Goal: Task Accomplishment & Management: Use online tool/utility

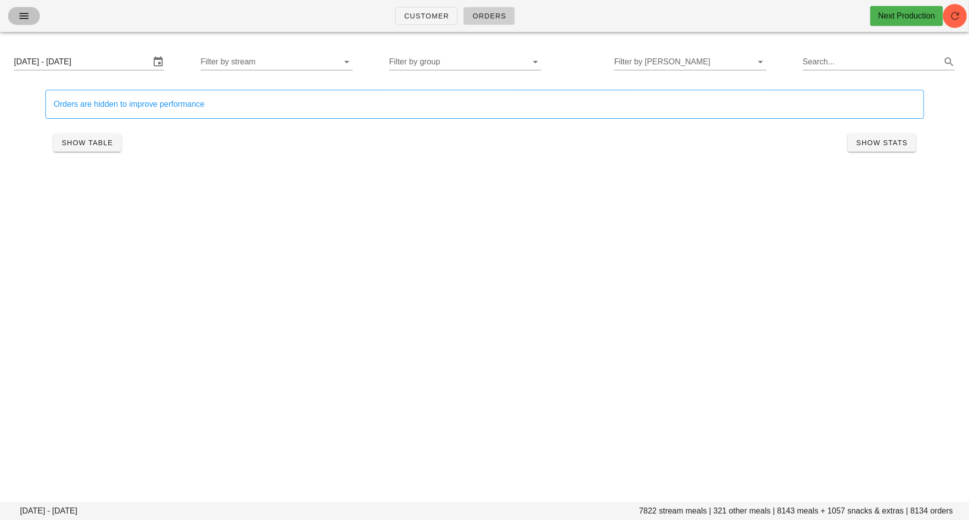
click at [16, 23] on button "button" at bounding box center [24, 16] width 32 height 18
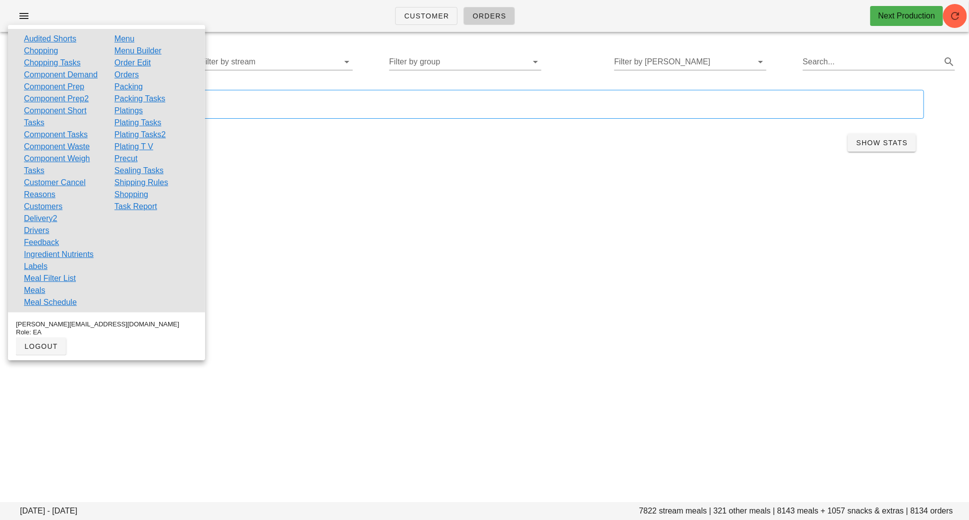
click at [323, 161] on div "Orders are hidden to improve performance Show Table Show Stats" at bounding box center [484, 124] width 890 height 81
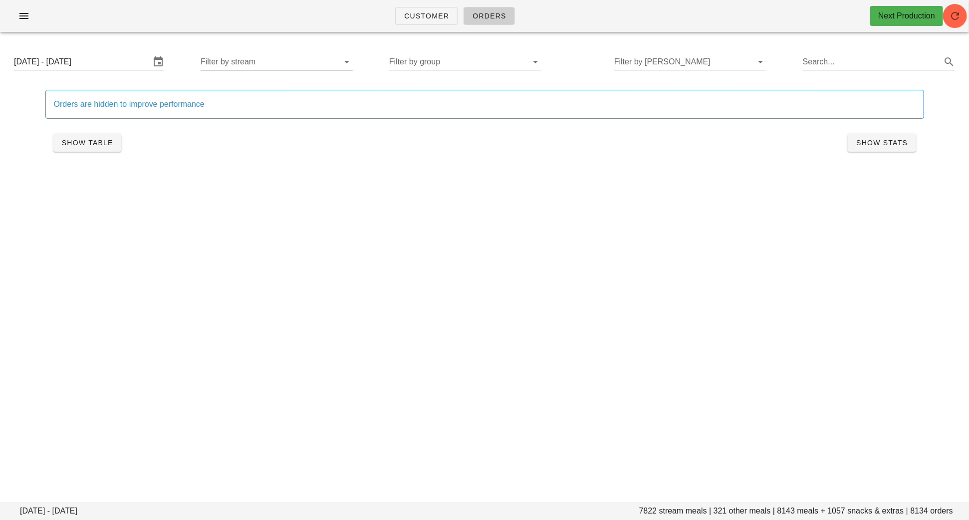
click at [308, 57] on input "Filter by stream" at bounding box center [269, 62] width 136 height 16
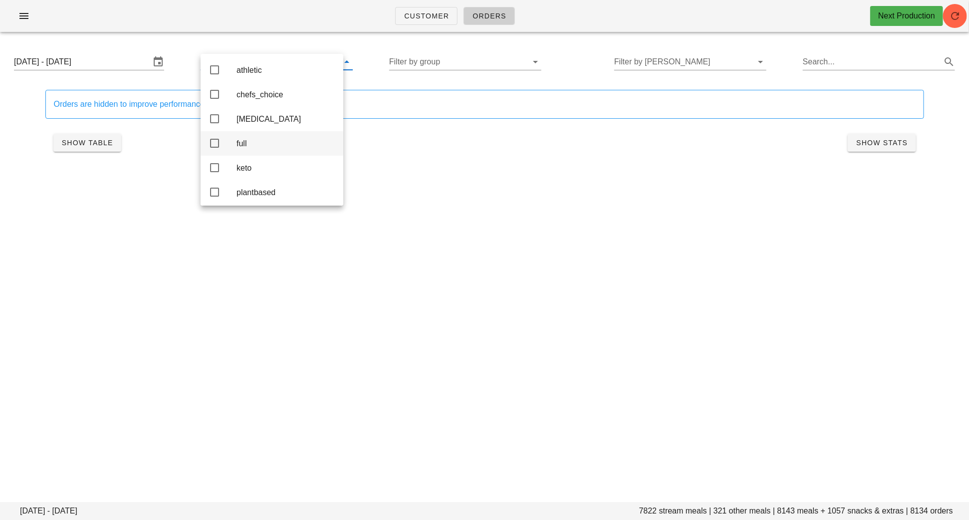
scroll to position [9, 0]
click at [462, 212] on div "Customer Orders Next Production Monday August 18 - Saturday August 23 7822 stre…" at bounding box center [484, 260] width 969 height 520
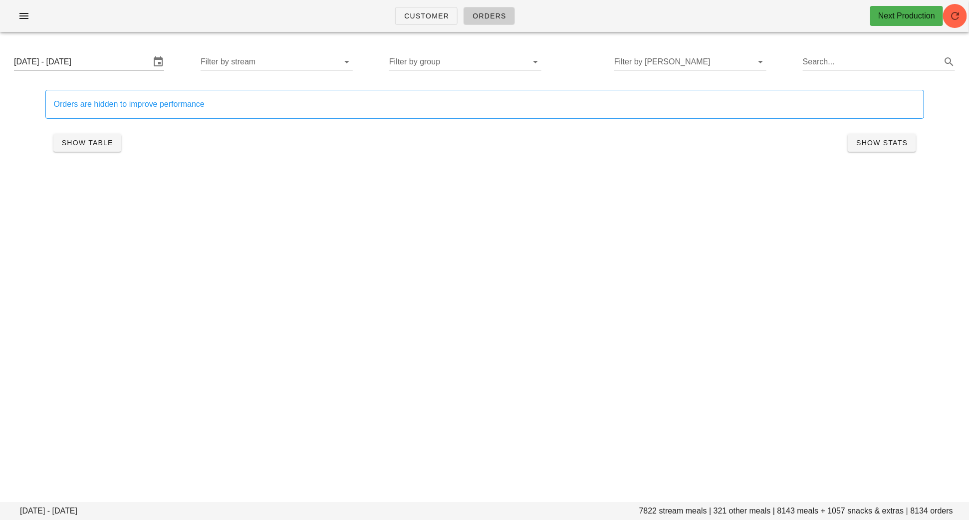
click at [113, 66] on input "Monday August 18 - Saturday August 23" at bounding box center [82, 62] width 136 height 16
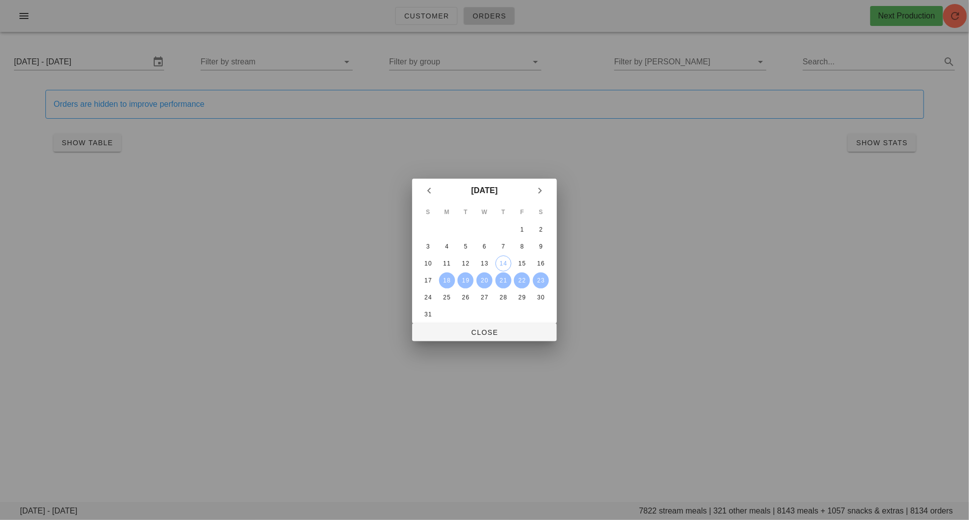
click at [505, 343] on div at bounding box center [484, 260] width 969 height 520
click at [509, 338] on button "Close" at bounding box center [484, 332] width 145 height 18
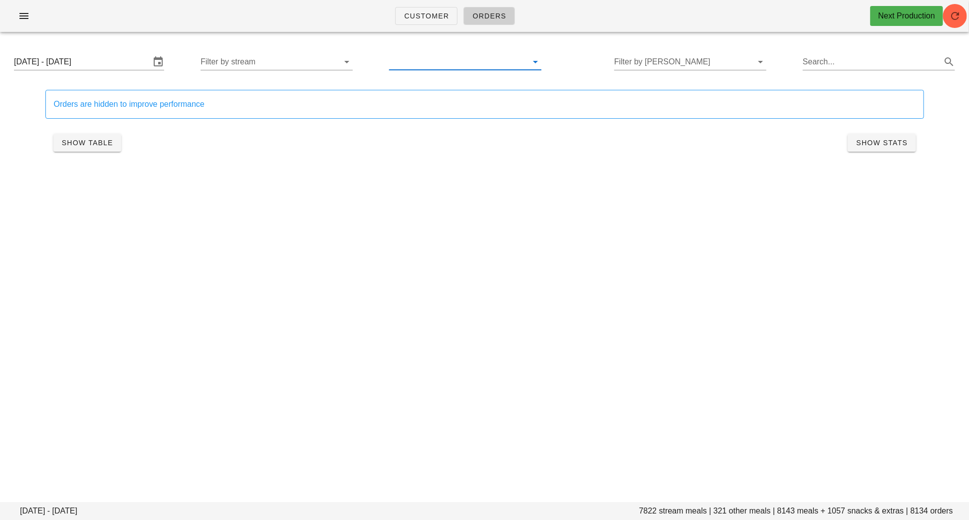
click at [479, 54] on input "text" at bounding box center [457, 62] width 136 height 16
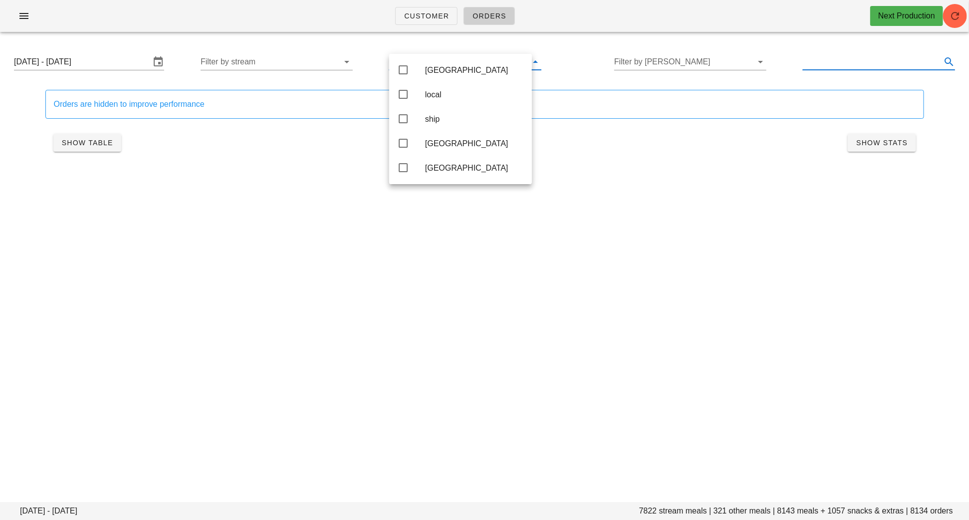
click at [840, 67] on input "text" at bounding box center [871, 62] width 136 height 16
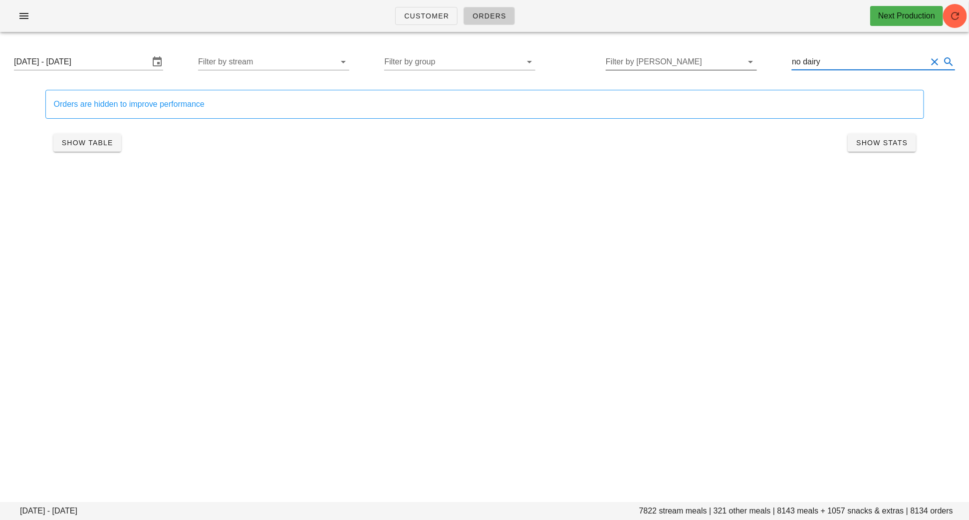
type input "no dairy"
click at [669, 55] on input "Filter by tod" at bounding box center [673, 62] width 135 height 16
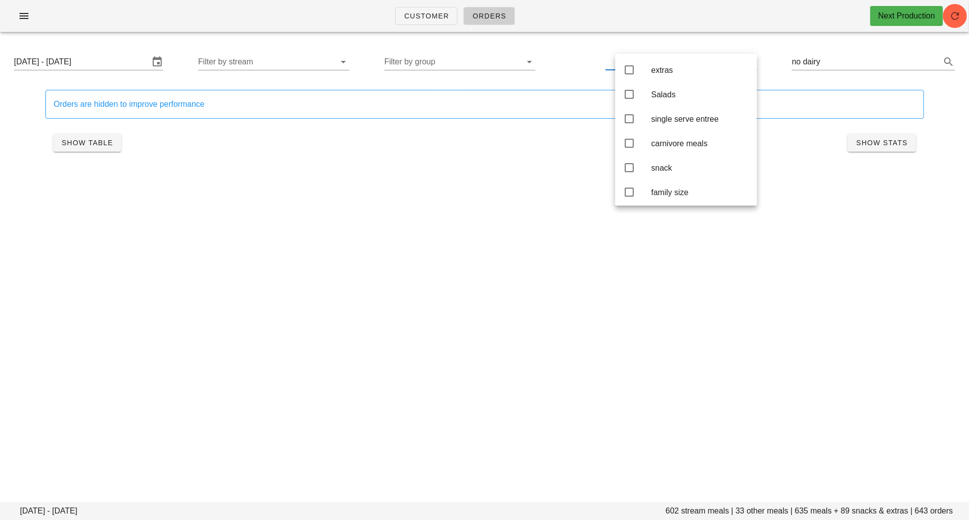
click at [502, 219] on div "Customer Orders Next Production Monday August 18 - Saturday August 23 602 strea…" at bounding box center [484, 260] width 969 height 520
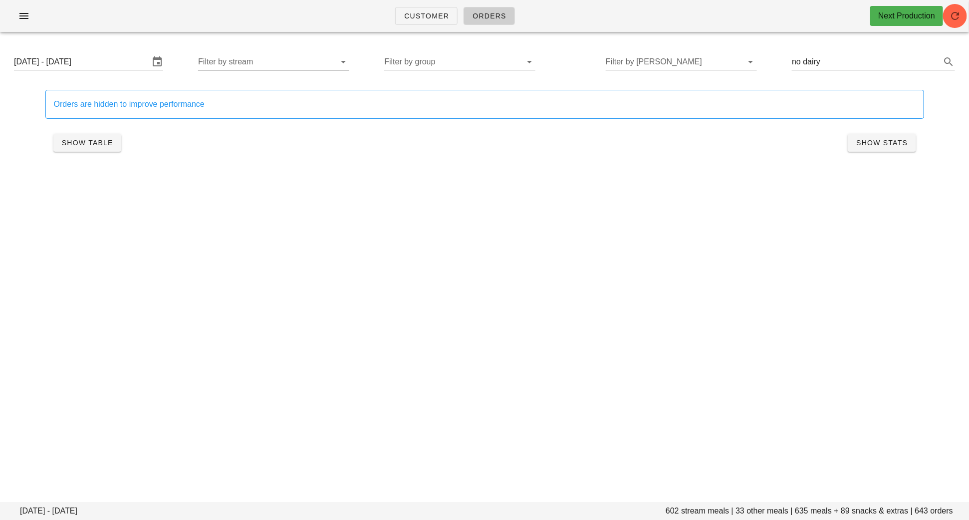
click at [281, 68] on input "Filter by stream" at bounding box center [265, 62] width 135 height 16
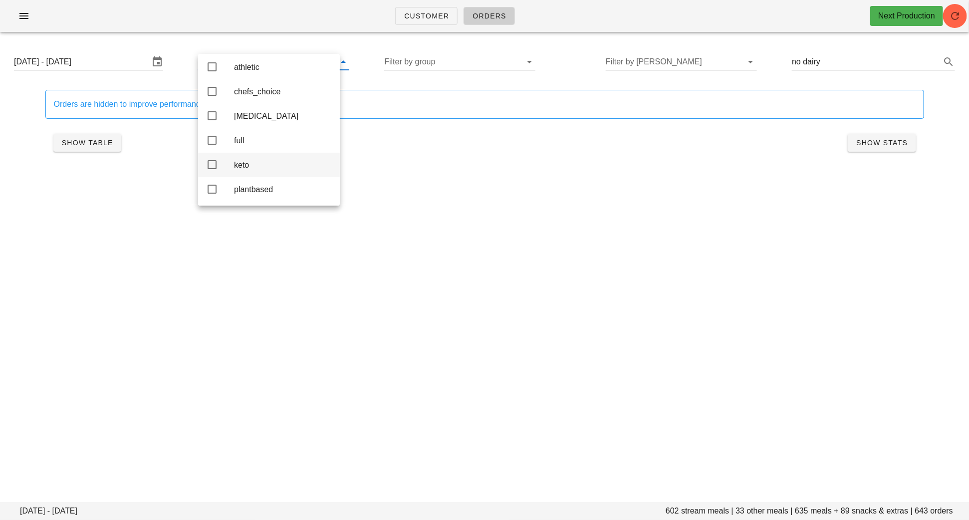
click at [260, 160] on div "keto" at bounding box center [283, 164] width 98 height 9
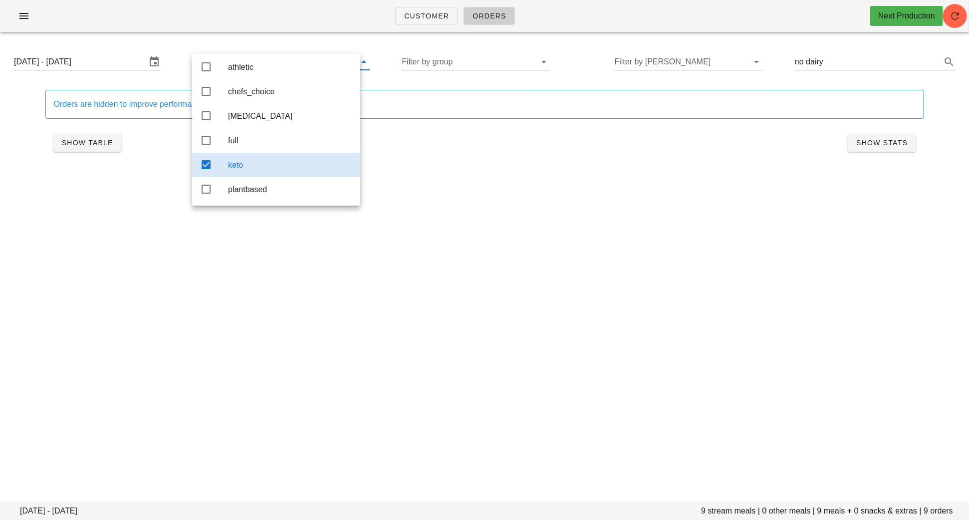
click at [471, 264] on div "Customer Orders Next Production Monday August 18 - Saturday August 23 9 stream …" at bounding box center [484, 260] width 969 height 520
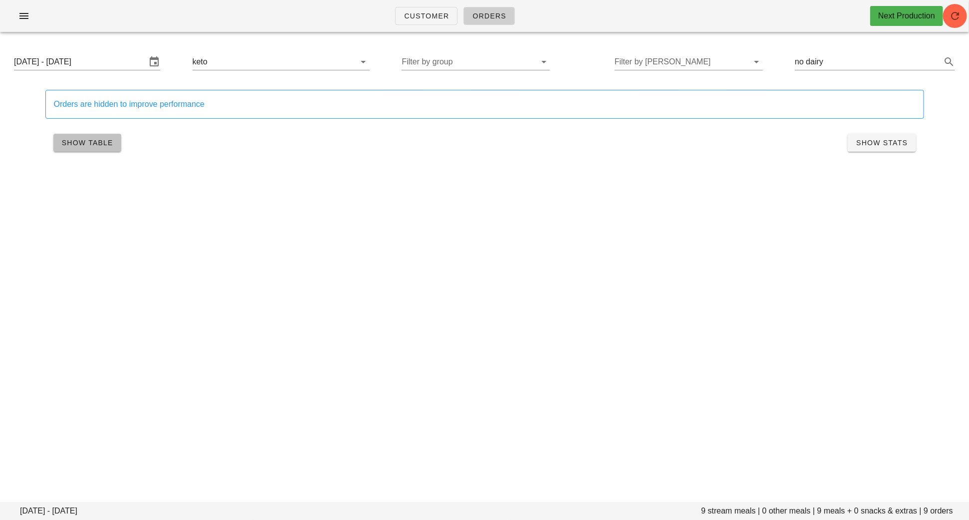
click at [107, 141] on span "Show Table" at bounding box center [87, 143] width 52 height 8
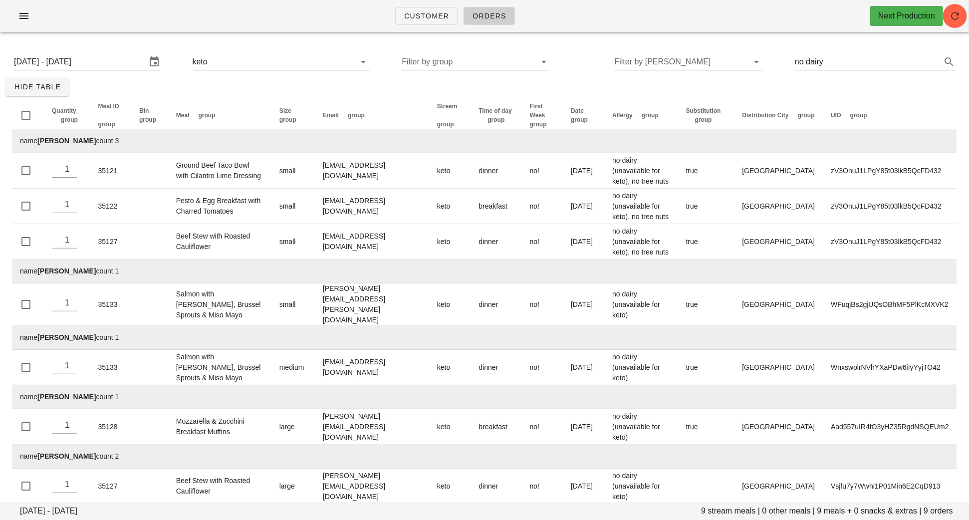
drag, startPoint x: 81, startPoint y: 143, endPoint x: 37, endPoint y: 142, distance: 43.9
click at [37, 142] on td "name Alyssa Lazzer count 3" at bounding box center [484, 141] width 945 height 24
copy td "[PERSON_NAME]"
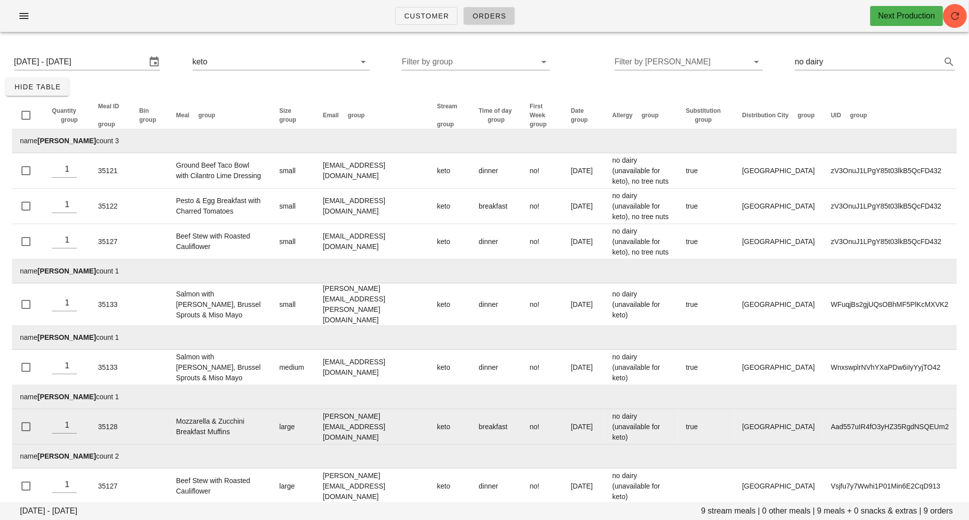
scroll to position [97, 0]
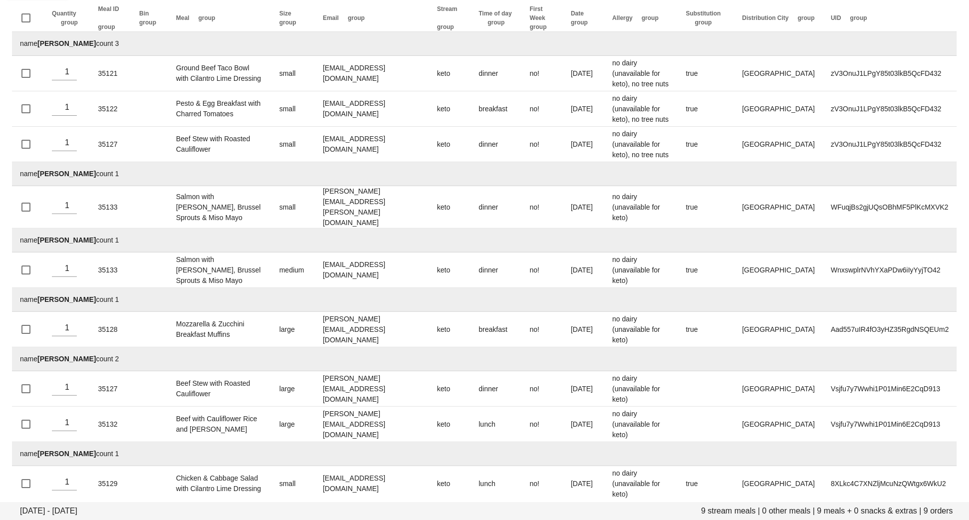
drag, startPoint x: 83, startPoint y: 444, endPoint x: 38, endPoint y: 444, distance: 44.9
click at [38, 444] on td "name Nicole Nouch count 1" at bounding box center [484, 454] width 945 height 24
copy td "[PERSON_NAME]"
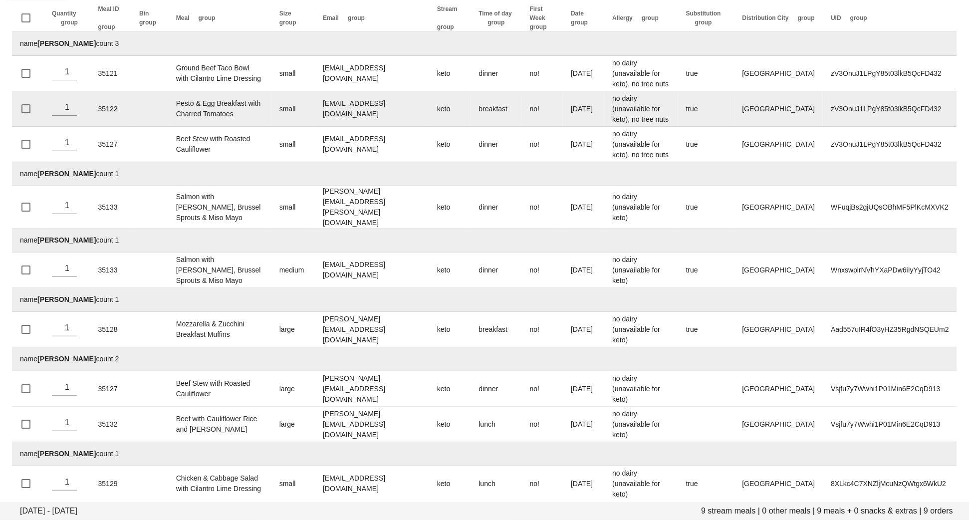
click at [955, 117] on td "zV3OnuJ1LPgY85t03lkB5QcFD432" at bounding box center [890, 108] width 134 height 35
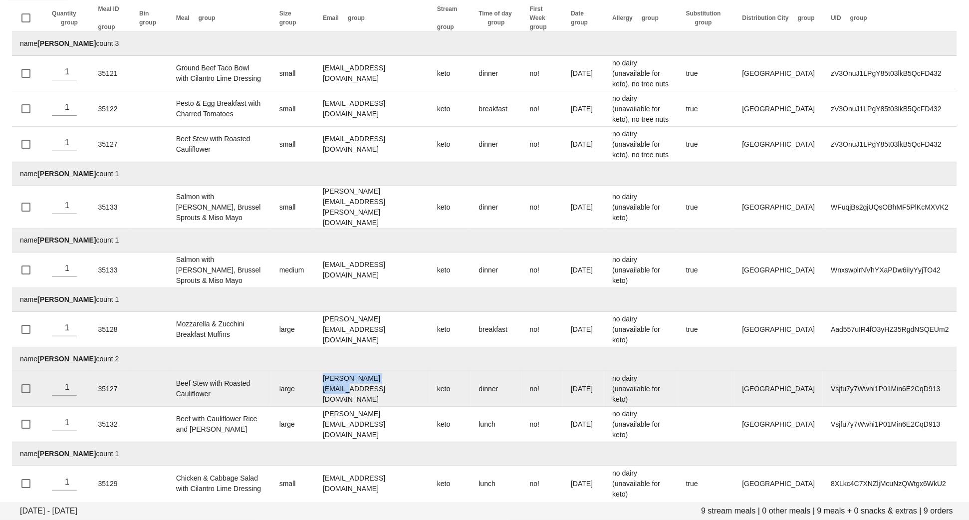
drag, startPoint x: 394, startPoint y: 381, endPoint x: 319, endPoint y: 381, distance: 74.3
click at [319, 381] on td "[PERSON_NAME][EMAIL_ADDRESS][DOMAIN_NAME]" at bounding box center [372, 388] width 114 height 35
copy td "[PERSON_NAME][EMAIL_ADDRESS][DOMAIN_NAME]"
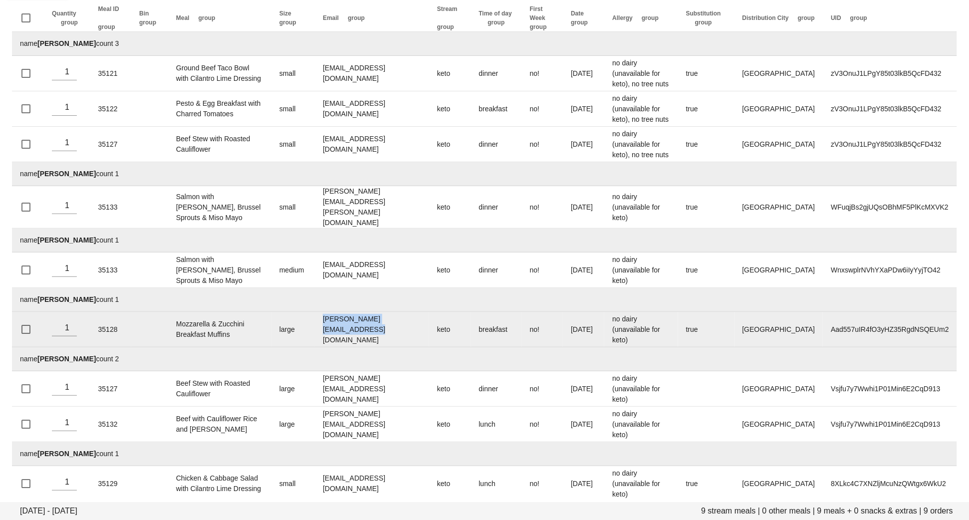
drag, startPoint x: 416, startPoint y: 319, endPoint x: 320, endPoint y: 319, distance: 95.8
click at [320, 319] on td "[PERSON_NAME][EMAIL_ADDRESS][DOMAIN_NAME]" at bounding box center [372, 329] width 114 height 35
copy td "[PERSON_NAME][EMAIL_ADDRESS][DOMAIN_NAME]"
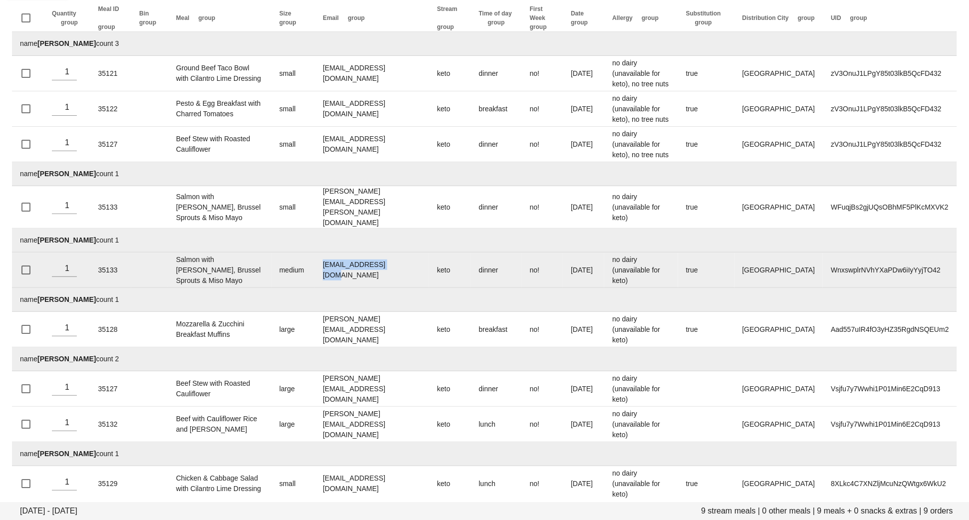
drag, startPoint x: 392, startPoint y: 266, endPoint x: 320, endPoint y: 264, distance: 72.4
click at [320, 264] on td "[EMAIL_ADDRESS][DOMAIN_NAME]" at bounding box center [372, 269] width 114 height 35
copy td "[EMAIL_ADDRESS][DOMAIN_NAME]"
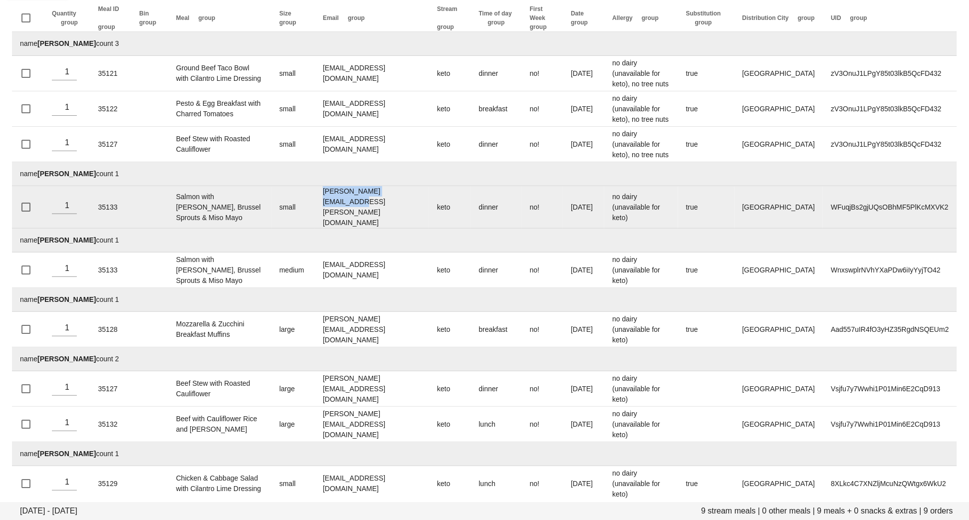
drag, startPoint x: 405, startPoint y: 203, endPoint x: 319, endPoint y: 202, distance: 86.3
click at [319, 202] on td "[PERSON_NAME][EMAIL_ADDRESS][PERSON_NAME][DOMAIN_NAME]" at bounding box center [372, 207] width 114 height 42
copy td "[PERSON_NAME][EMAIL_ADDRESS][PERSON_NAME][DOMAIN_NAME]"
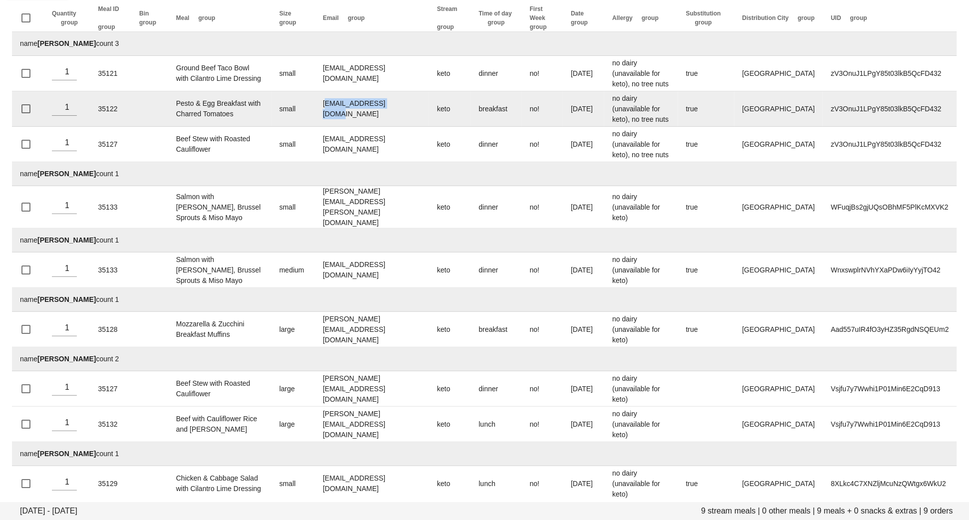
drag, startPoint x: 381, startPoint y: 108, endPoint x: 321, endPoint y: 107, distance: 59.4
click at [321, 108] on td "sassa_69@hotmail.com" at bounding box center [372, 108] width 114 height 35
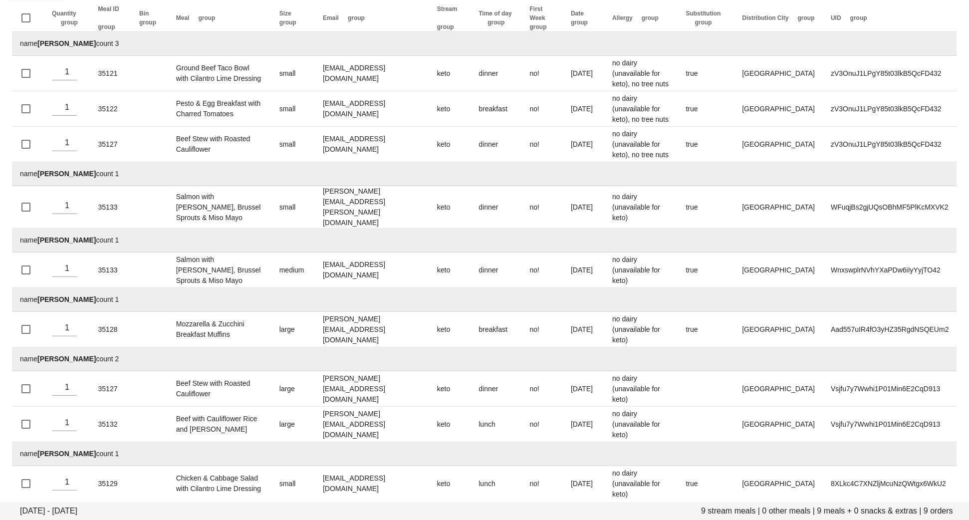
click at [289, 178] on td "name Courtney Steen count 1" at bounding box center [484, 174] width 945 height 24
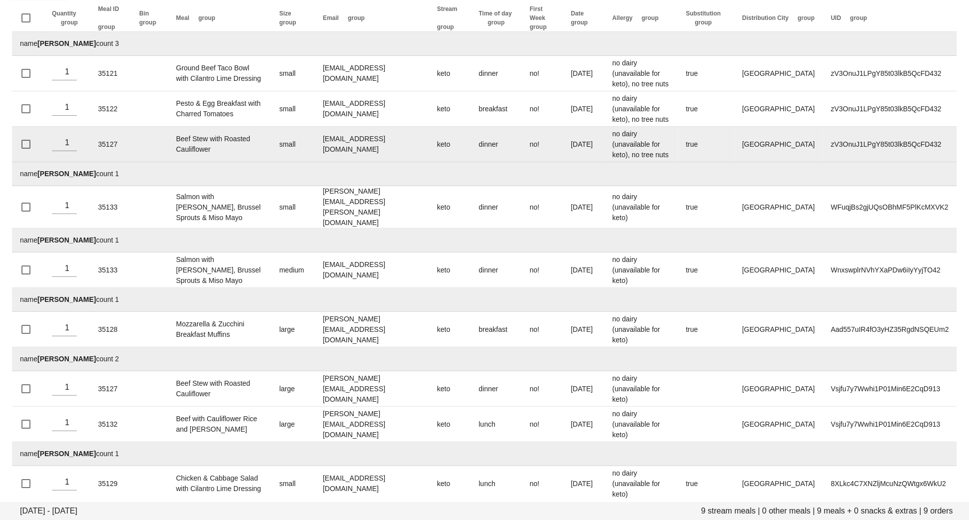
scroll to position [0, 0]
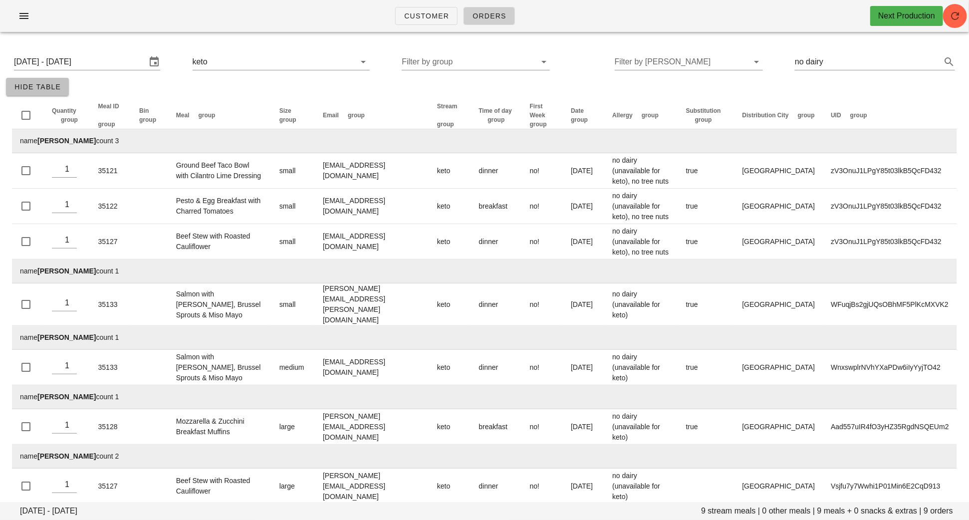
click at [55, 87] on span "Hide Table" at bounding box center [37, 87] width 47 height 8
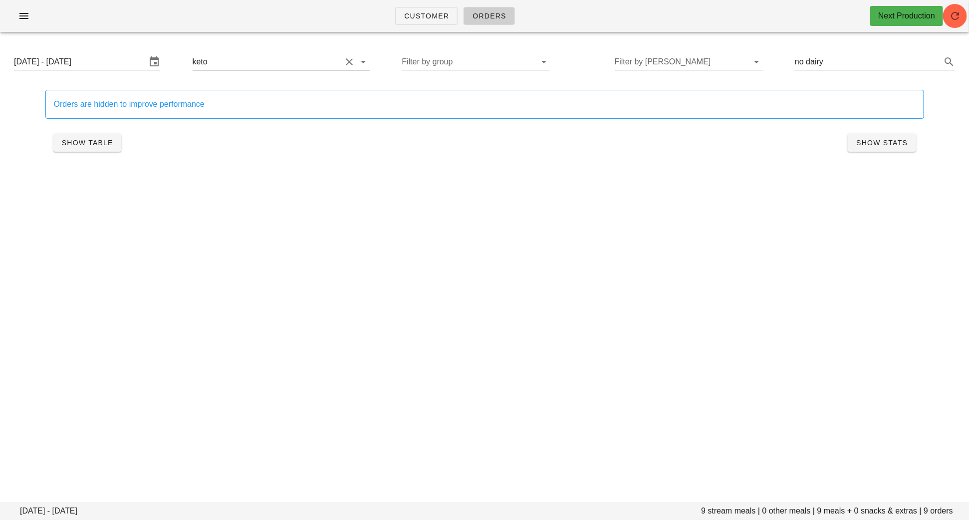
click at [344, 61] on button "Clear Filter by stream" at bounding box center [350, 62] width 12 height 12
click at [933, 60] on button "Clear Search..." at bounding box center [935, 62] width 12 height 12
click at [647, 196] on div "Customer Orders Next Production Monday August 18 - Saturday August 23 602 strea…" at bounding box center [484, 260] width 969 height 520
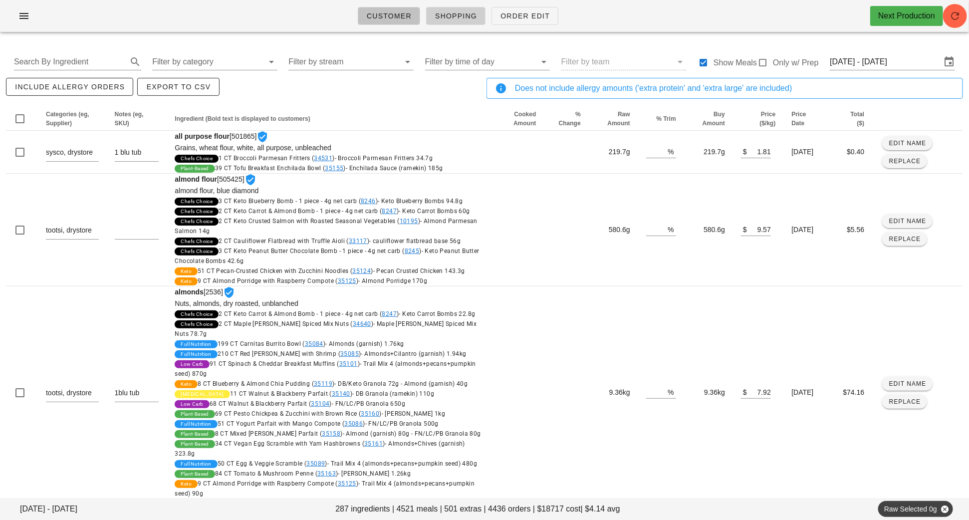
click at [374, 20] on span "Customer" at bounding box center [388, 16] width 45 height 8
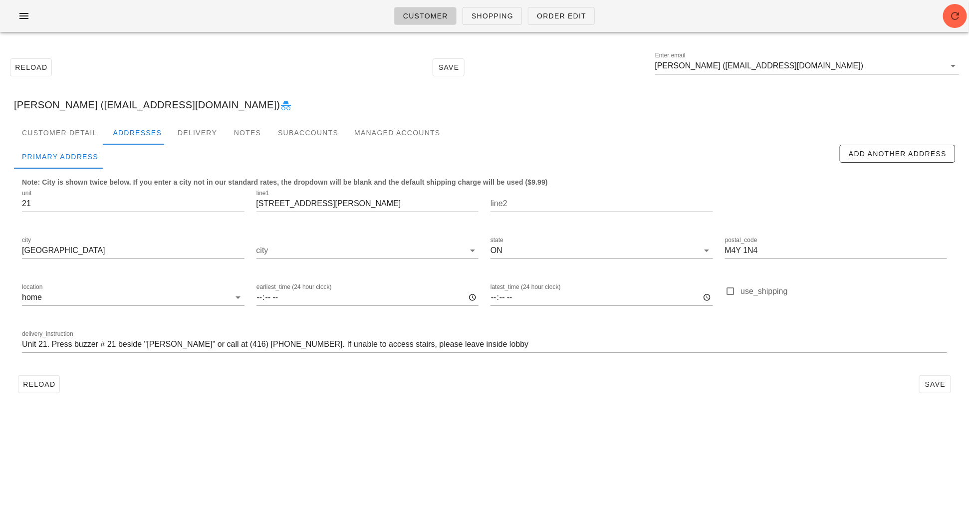
click at [820, 67] on input "[PERSON_NAME] ([EMAIL_ADDRESS][DOMAIN_NAME])" at bounding box center [800, 66] width 290 height 16
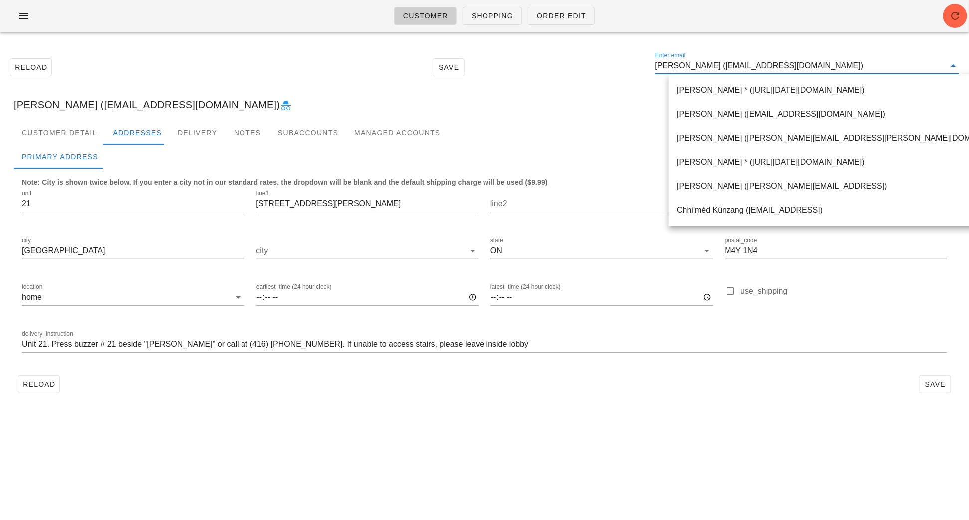
paste input "[PERSON_NAME]"
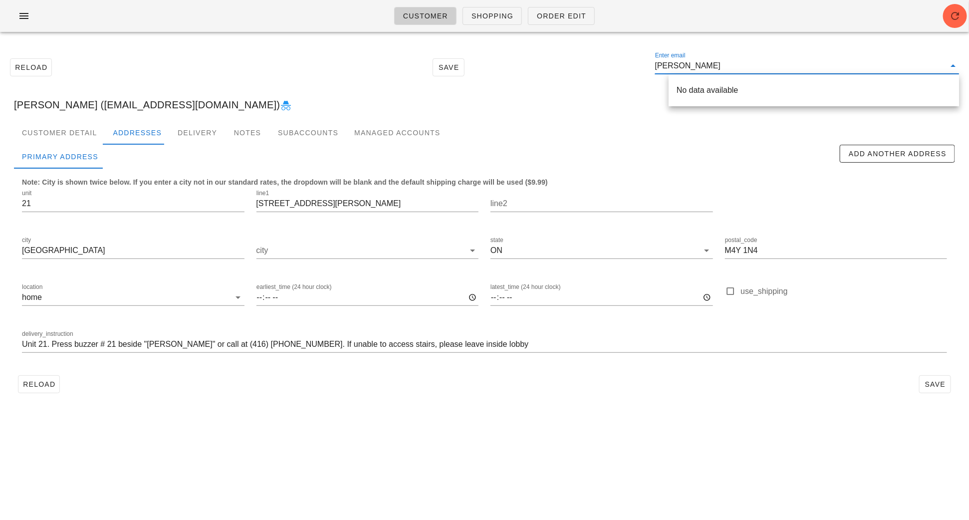
drag, startPoint x: 734, startPoint y: 68, endPoint x: 694, endPoint y: 68, distance: 39.4
click at [695, 68] on input "[PERSON_NAME]" at bounding box center [800, 66] width 290 height 16
click at [670, 70] on input "Alyssa" at bounding box center [800, 66] width 290 height 16
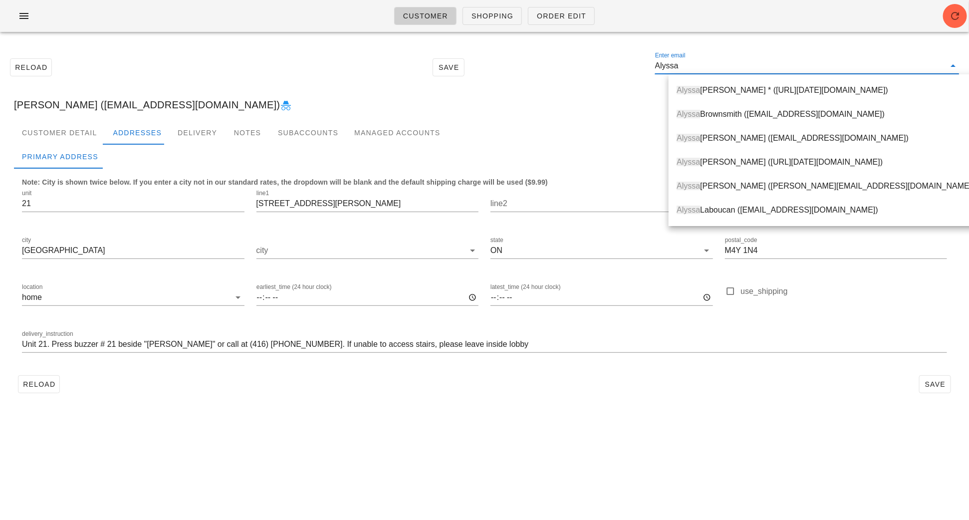
click at [708, 68] on input "Alyssa" at bounding box center [800, 66] width 290 height 16
paste input "[PERSON_NAME]"
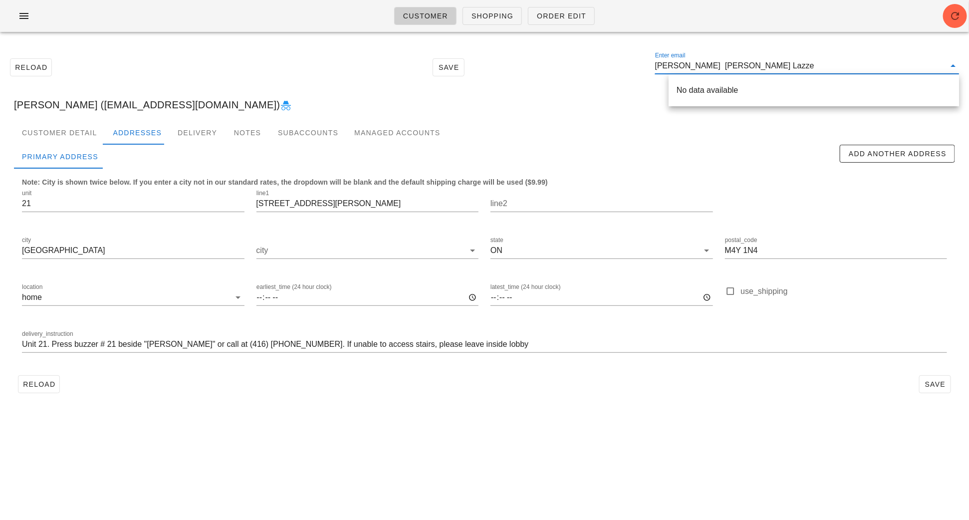
drag, startPoint x: 718, startPoint y: 66, endPoint x: 697, endPoint y: 66, distance: 20.5
click at [697, 66] on input "[PERSON_NAME] [PERSON_NAME] Lazze" at bounding box center [800, 66] width 290 height 16
type input "[PERSON_NAME]"
click at [735, 94] on div "[PERSON_NAME] r ([EMAIL_ADDRESS][DOMAIN_NAME])" at bounding box center [813, 89] width 274 height 9
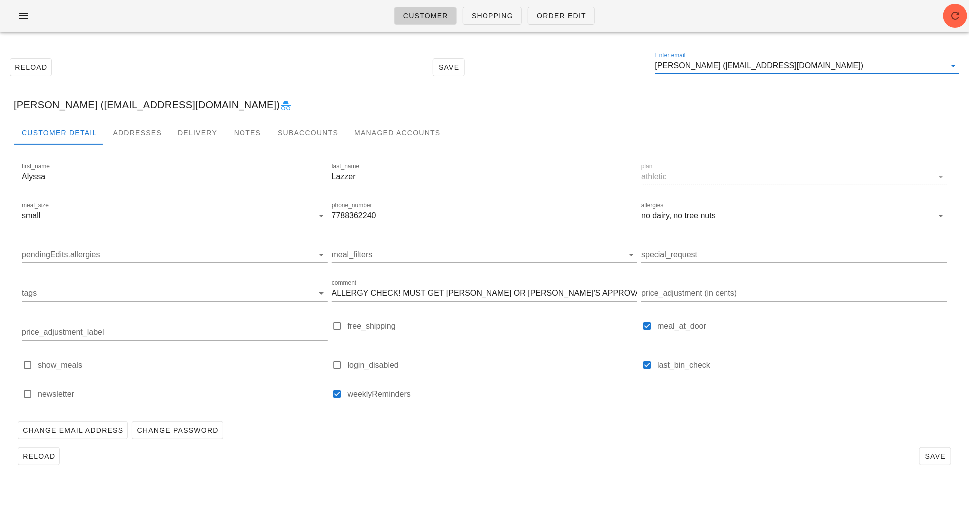
drag, startPoint x: 810, startPoint y: 69, endPoint x: 674, endPoint y: 69, distance: 136.2
paste input "[PERSON_NAME]"
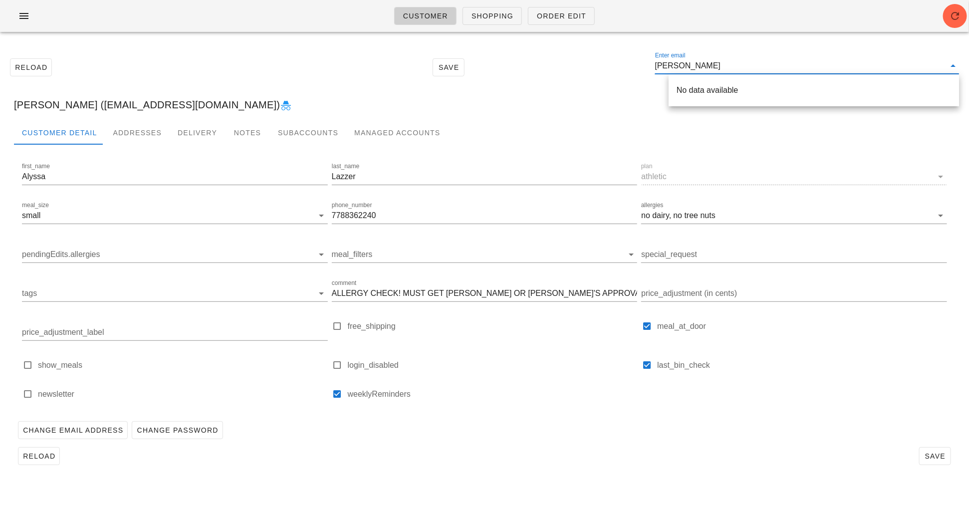
click at [670, 67] on input "[PERSON_NAME]" at bounding box center [800, 66] width 290 height 16
type input "[PERSON_NAME]"
click at [704, 98] on div "[PERSON_NAME] ([EMAIL_ADDRESS][DOMAIN_NAME])" at bounding box center [813, 89] width 274 height 21
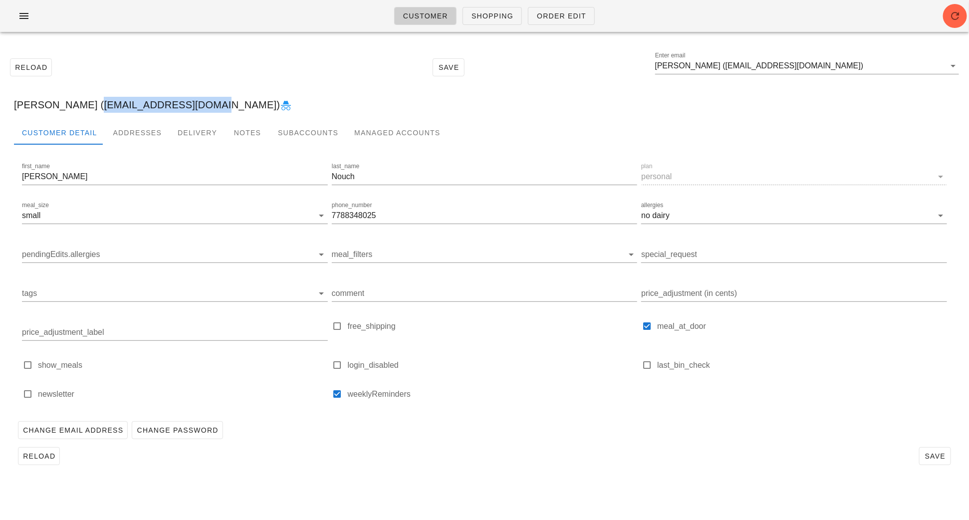
drag, startPoint x: 192, startPoint y: 108, endPoint x: 84, endPoint y: 110, distance: 108.3
click at [83, 110] on div "[PERSON_NAME] ([EMAIL_ADDRESS][DOMAIN_NAME])" at bounding box center [484, 105] width 957 height 32
copy div "[EMAIL_ADDRESS][DOMAIN_NAME]"
click at [824, 65] on input "[PERSON_NAME] ([EMAIL_ADDRESS][DOMAIN_NAME])" at bounding box center [800, 66] width 290 height 16
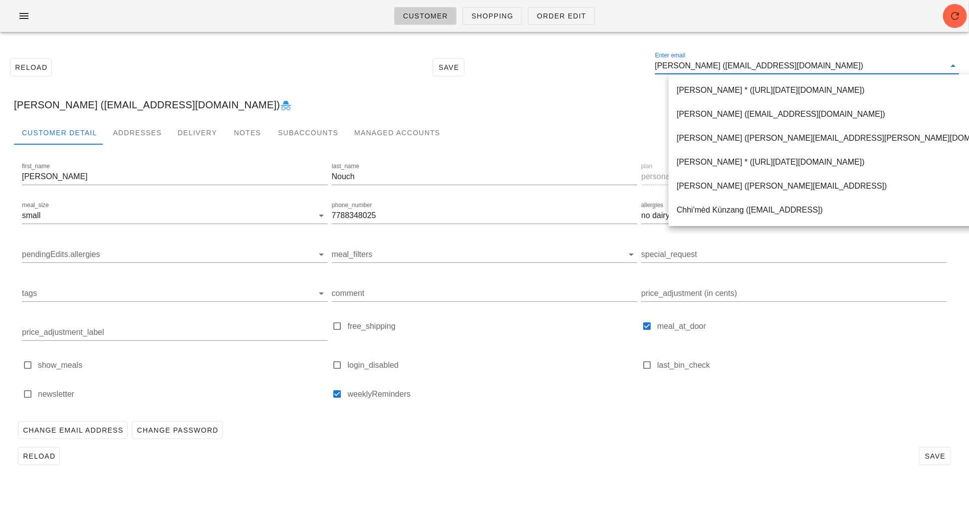
paste input "[PERSON_NAME][EMAIL_ADDRESS][DOMAIN_NAME]"
type input "[PERSON_NAME][EMAIL_ADDRESS][DOMAIN_NAME]"
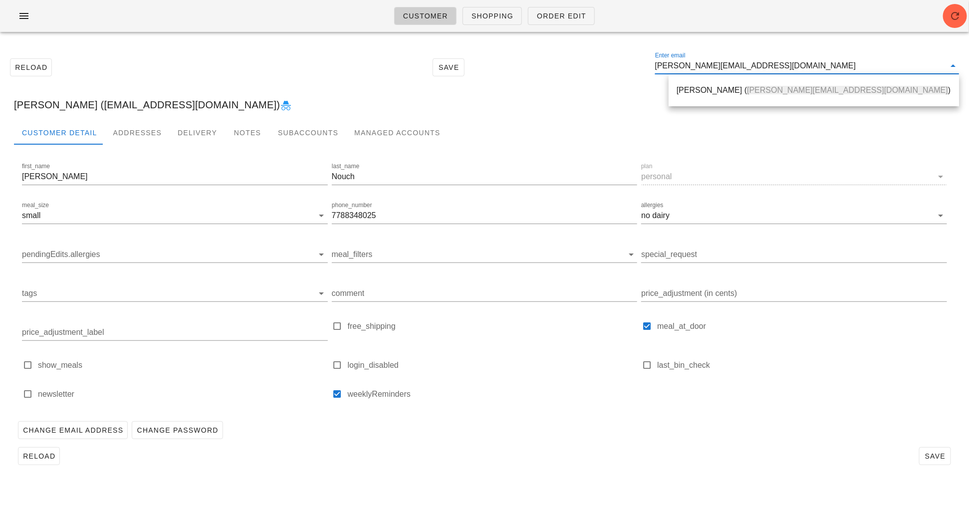
click at [747, 91] on span "[PERSON_NAME][EMAIL_ADDRESS][DOMAIN_NAME]" at bounding box center [847, 90] width 201 height 8
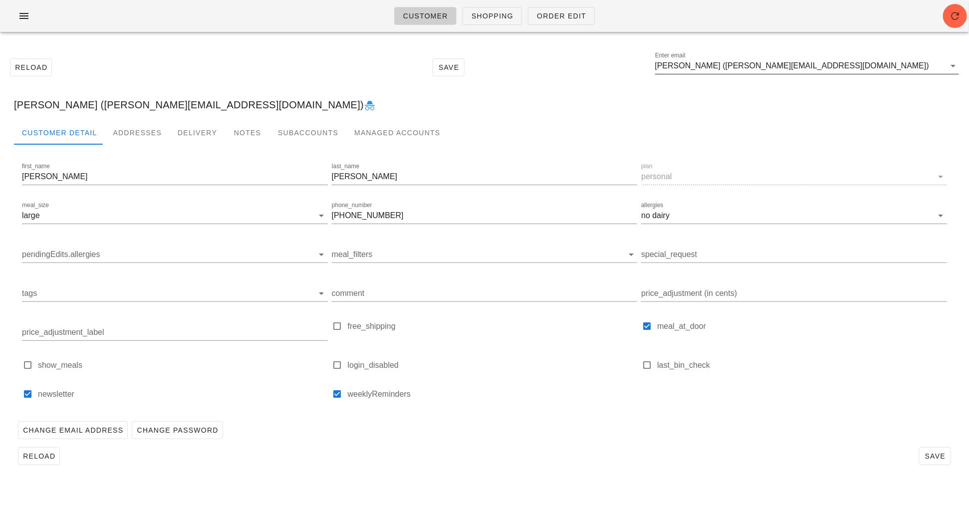
click at [817, 68] on input "[PERSON_NAME] ([PERSON_NAME][EMAIL_ADDRESS][DOMAIN_NAME])" at bounding box center [800, 66] width 290 height 16
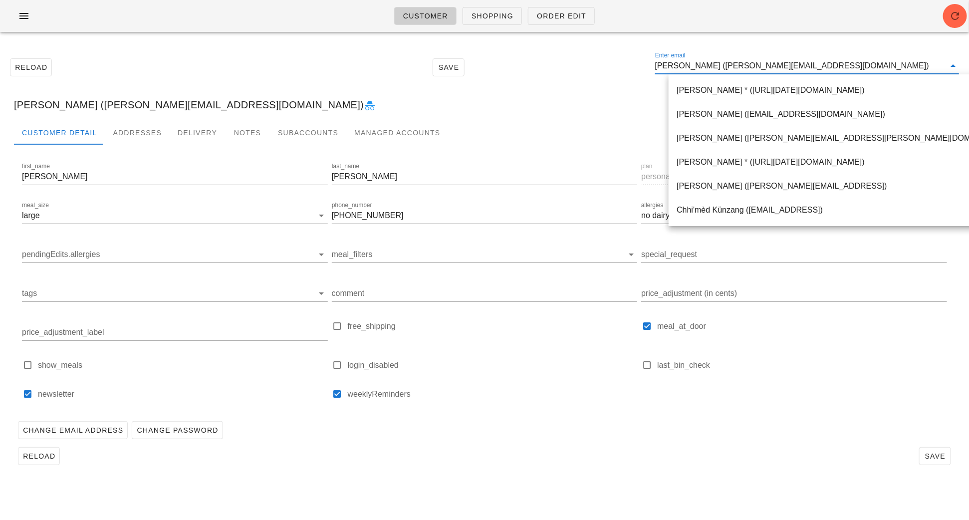
paste input "[PERSON_NAME][EMAIL_ADDRESS][DOMAIN_NAME]"
type input "[PERSON_NAME][EMAIL_ADDRESS][DOMAIN_NAME]"
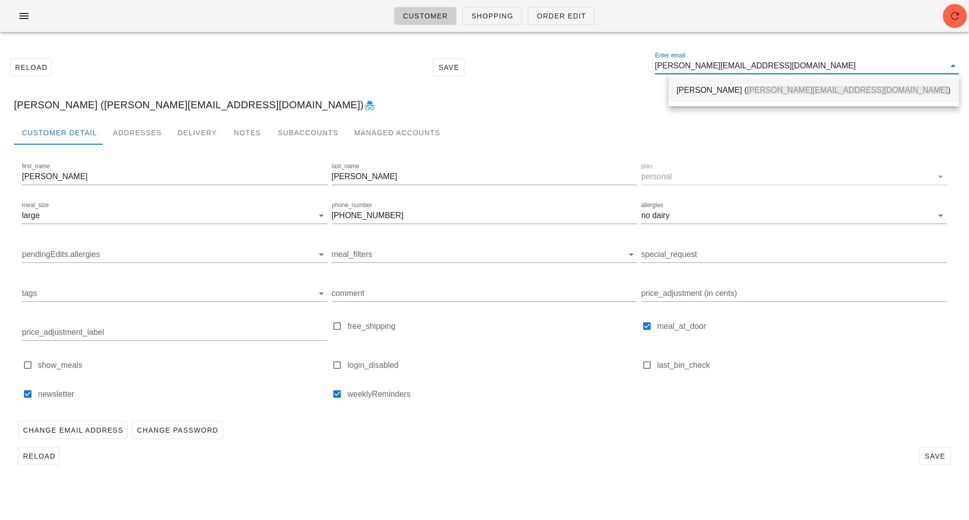
click at [719, 95] on div "[PERSON_NAME] ( [PERSON_NAME][EMAIL_ADDRESS][DOMAIN_NAME] )" at bounding box center [813, 89] width 274 height 21
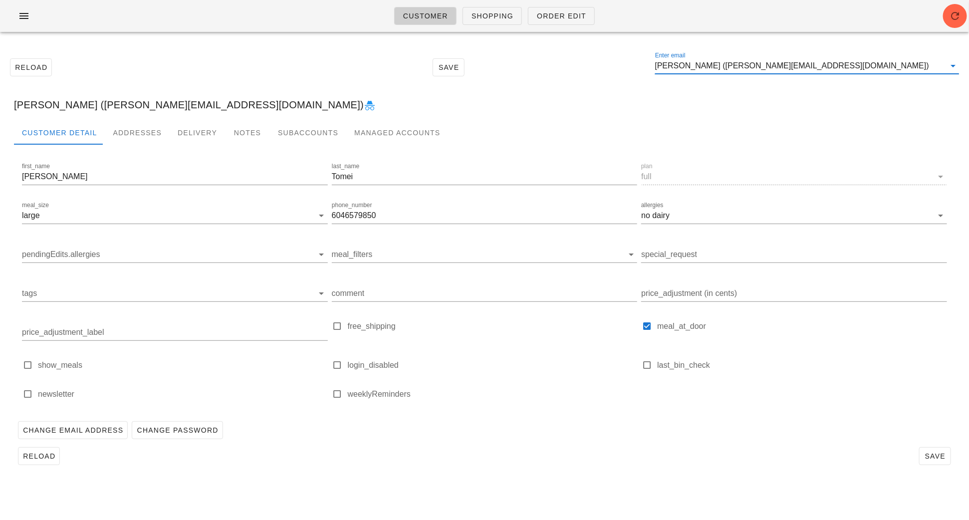
click at [846, 68] on input "[PERSON_NAME] ([PERSON_NAME][EMAIL_ADDRESS][DOMAIN_NAME])" at bounding box center [800, 66] width 290 height 16
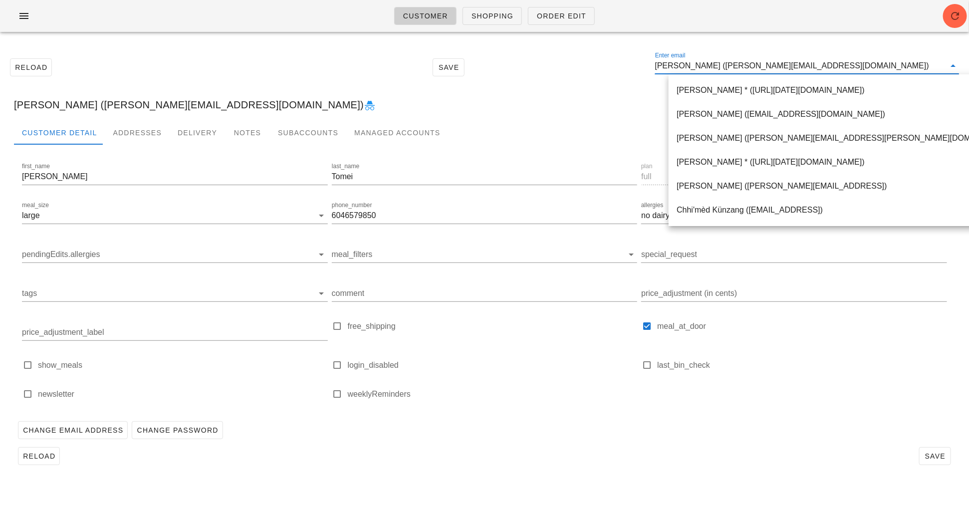
paste input "[EMAIL_ADDRESS][DOMAIN_NAME]"
type input "[EMAIL_ADDRESS][DOMAIN_NAME]"
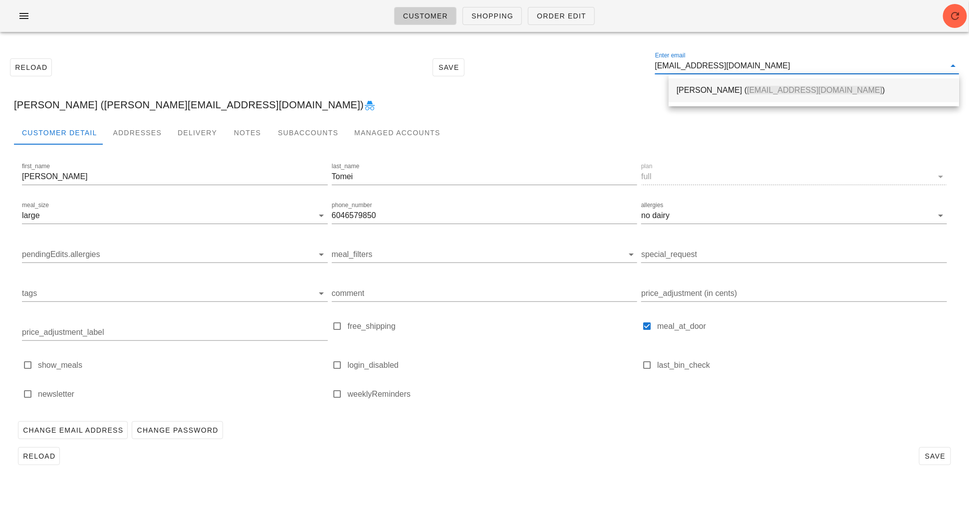
click at [701, 99] on div "[PERSON_NAME] ( [EMAIL_ADDRESS][DOMAIN_NAME] )" at bounding box center [813, 89] width 274 height 21
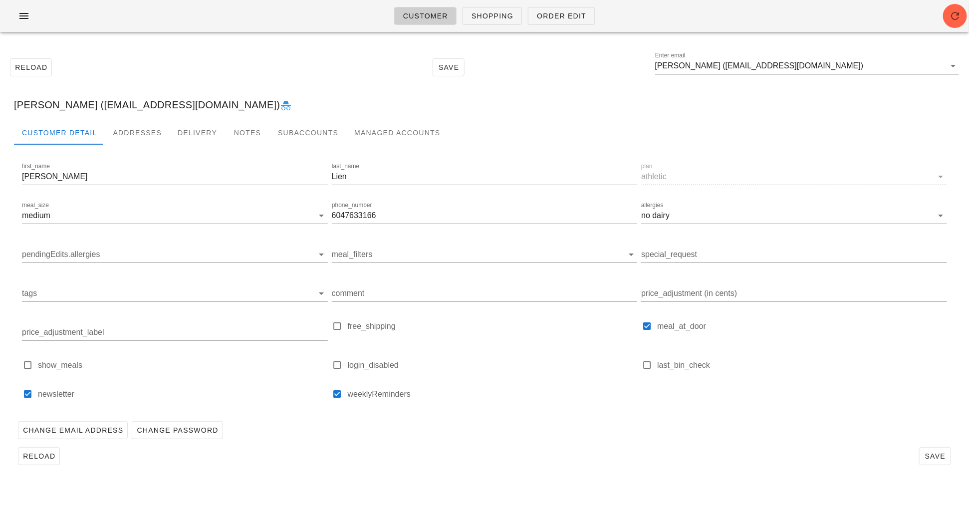
click at [801, 68] on input "[PERSON_NAME] ([EMAIL_ADDRESS][DOMAIN_NAME])" at bounding box center [800, 66] width 290 height 16
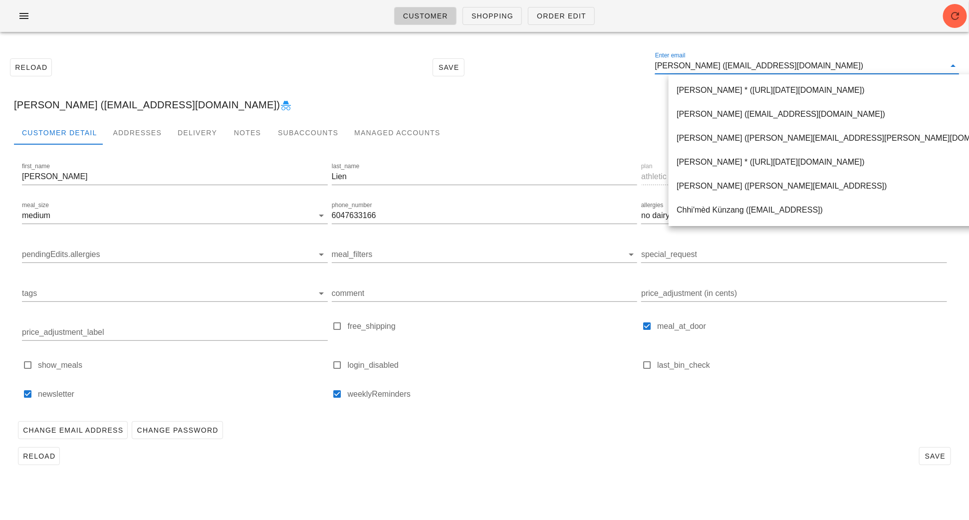
paste input "[PERSON_NAME][EMAIL_ADDRESS][PERSON_NAME][DOMAIN_NAME]"
type input "[PERSON_NAME][EMAIL_ADDRESS][PERSON_NAME][DOMAIN_NAME]"
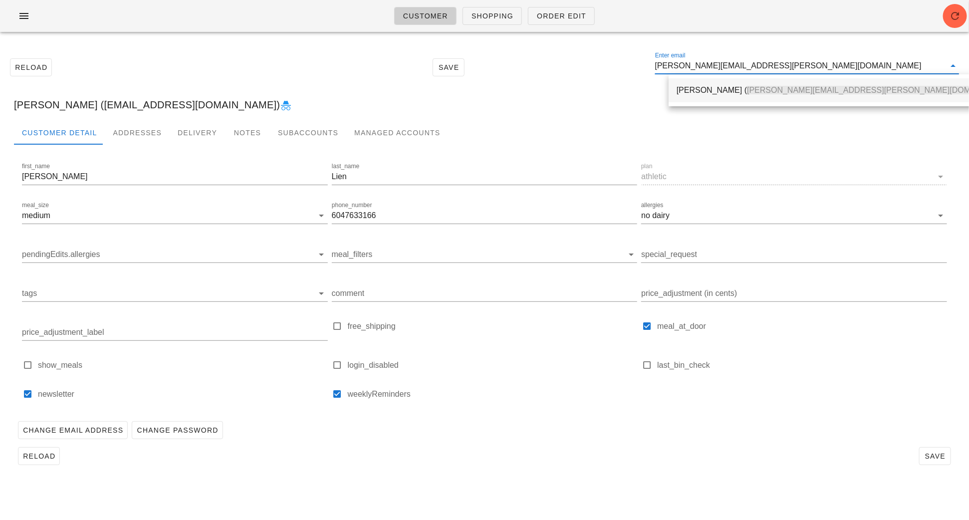
click at [724, 93] on div "[PERSON_NAME] ( [PERSON_NAME][EMAIL_ADDRESS][PERSON_NAME][DOMAIN_NAME] )" at bounding box center [846, 89] width 340 height 9
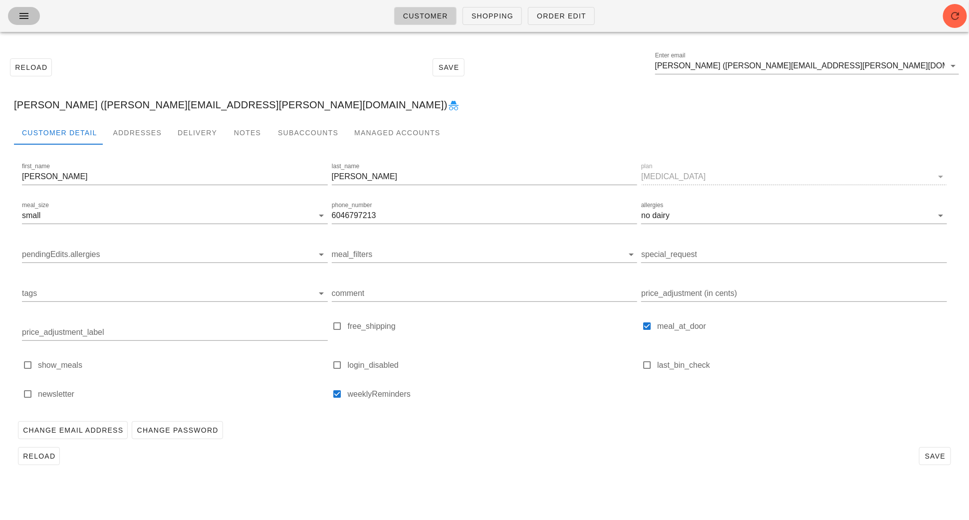
click at [25, 16] on icon "button" at bounding box center [24, 16] width 12 height 12
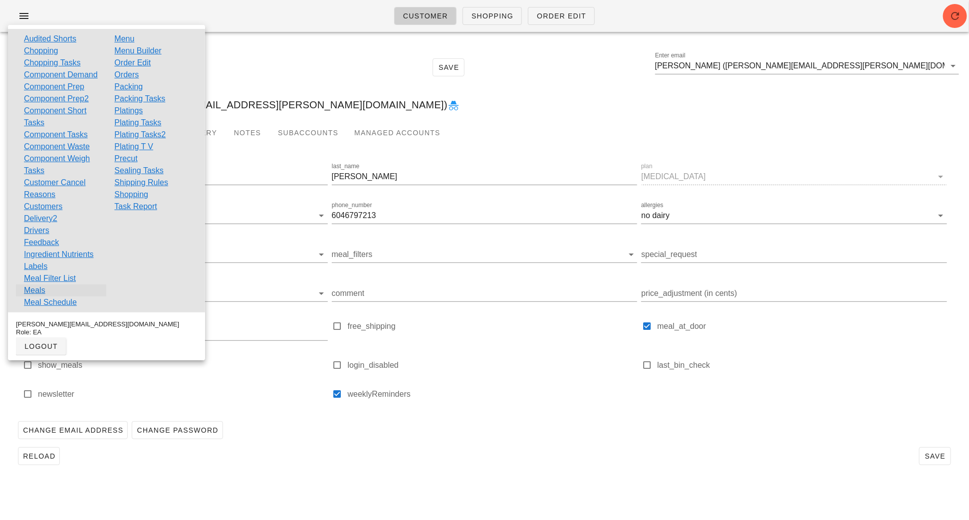
click at [38, 296] on link "Meals" at bounding box center [34, 290] width 21 height 12
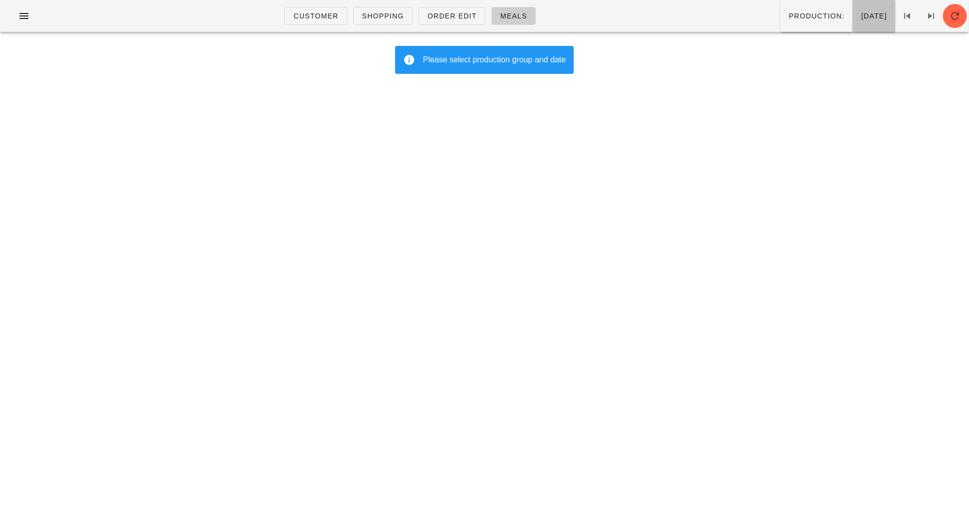
click at [861, 18] on span "[DATE]" at bounding box center [874, 16] width 26 height 8
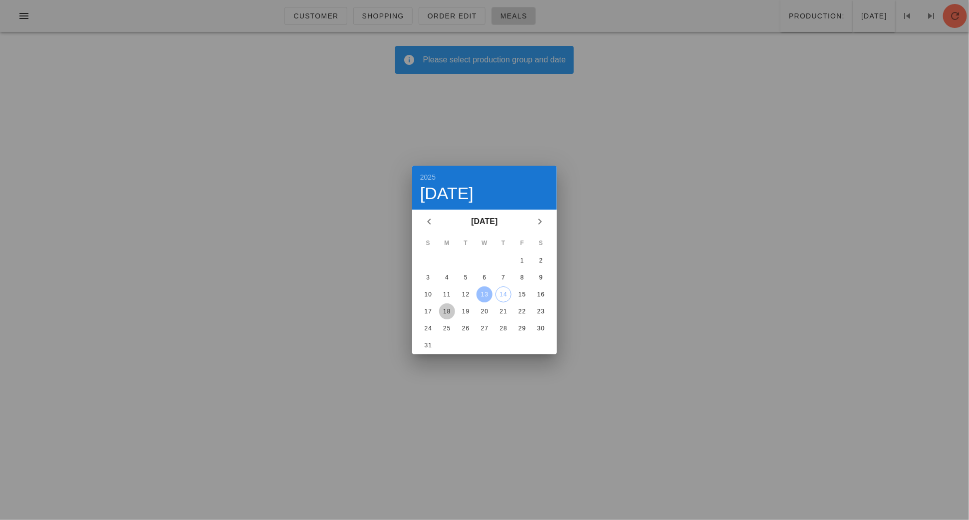
click at [449, 308] on div "18" at bounding box center [447, 311] width 16 height 7
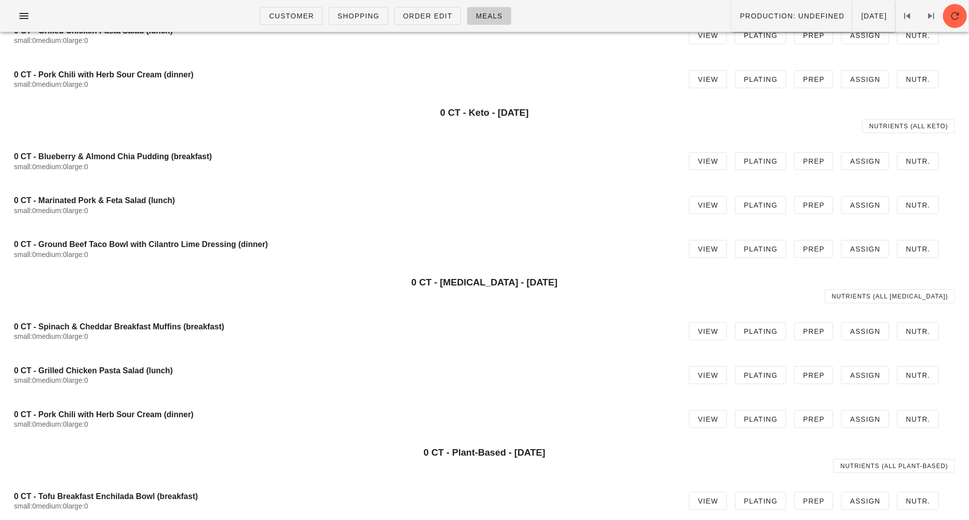
scroll to position [163, 0]
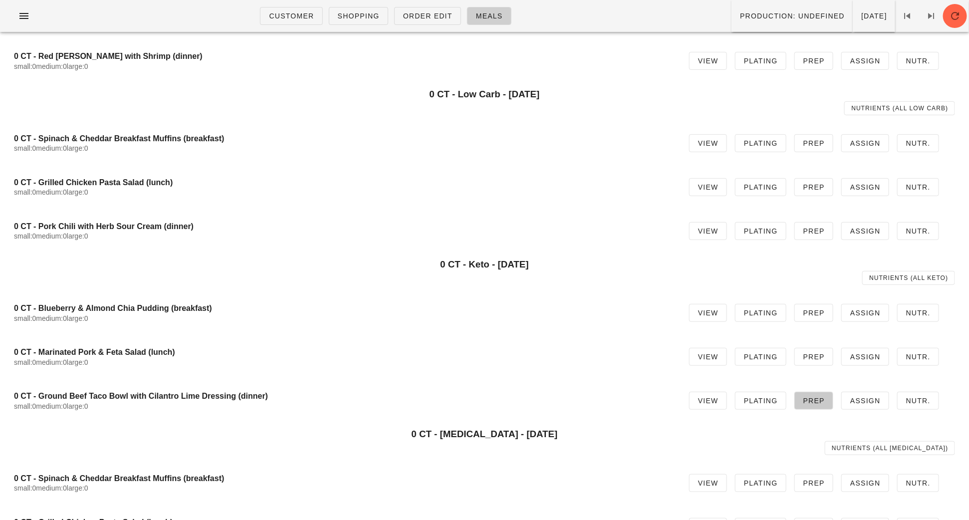
click at [824, 399] on span "Prep" at bounding box center [814, 401] width 22 height 8
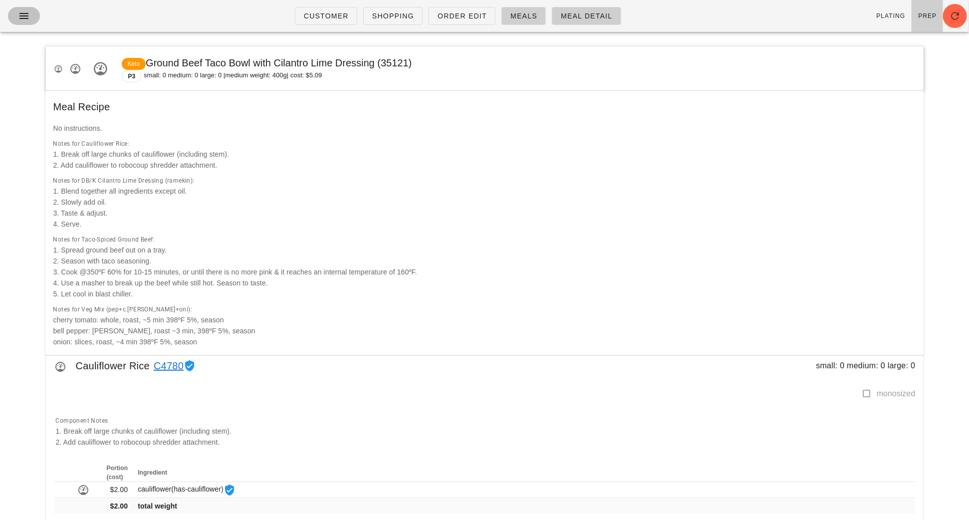
click at [24, 16] on icon "button" at bounding box center [24, 16] width 12 height 12
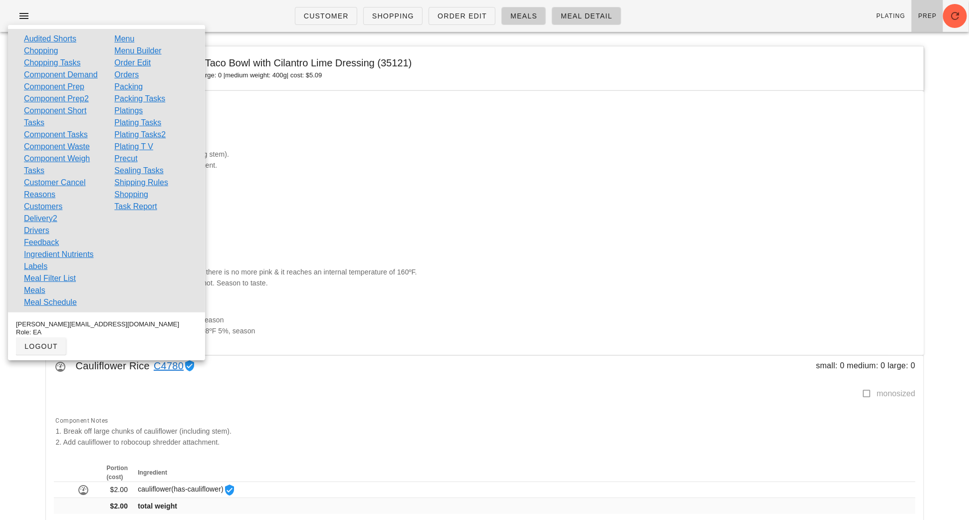
click at [137, 66] on link "Order Edit" at bounding box center [132, 63] width 36 height 12
